Goal: Task Accomplishment & Management: Manage account settings

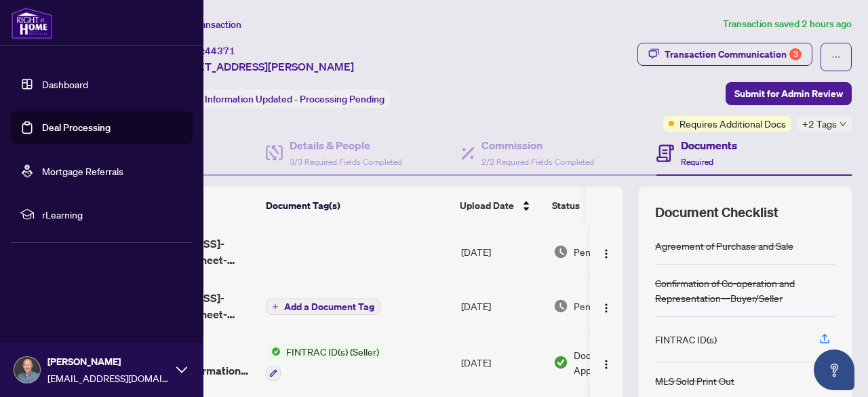
click at [183, 372] on icon at bounding box center [181, 369] width 11 height 11
click at [58, 292] on span "Logout" at bounding box center [54, 289] width 31 height 22
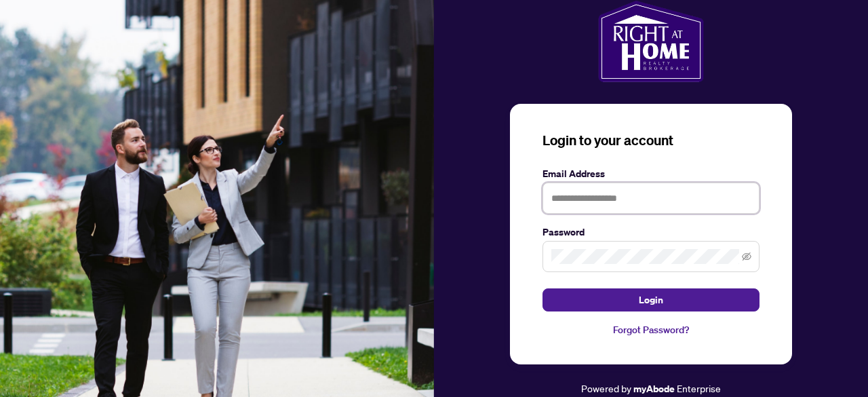
type input "**********"
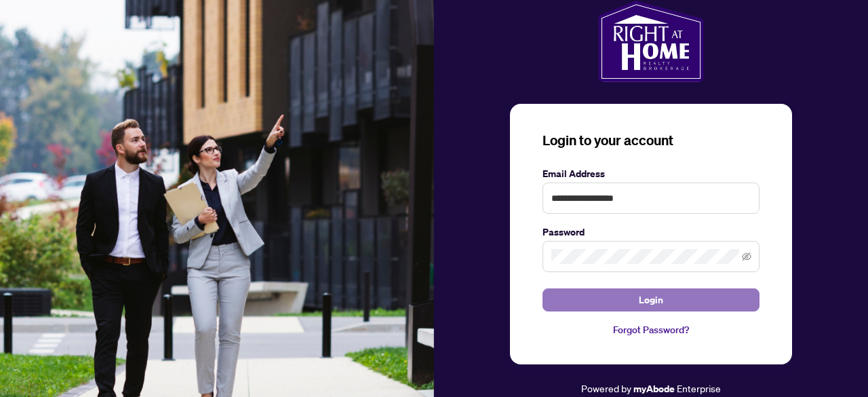
click at [682, 294] on button "Login" at bounding box center [651, 299] width 217 height 23
